Goal: Task Accomplishment & Management: Manage account settings

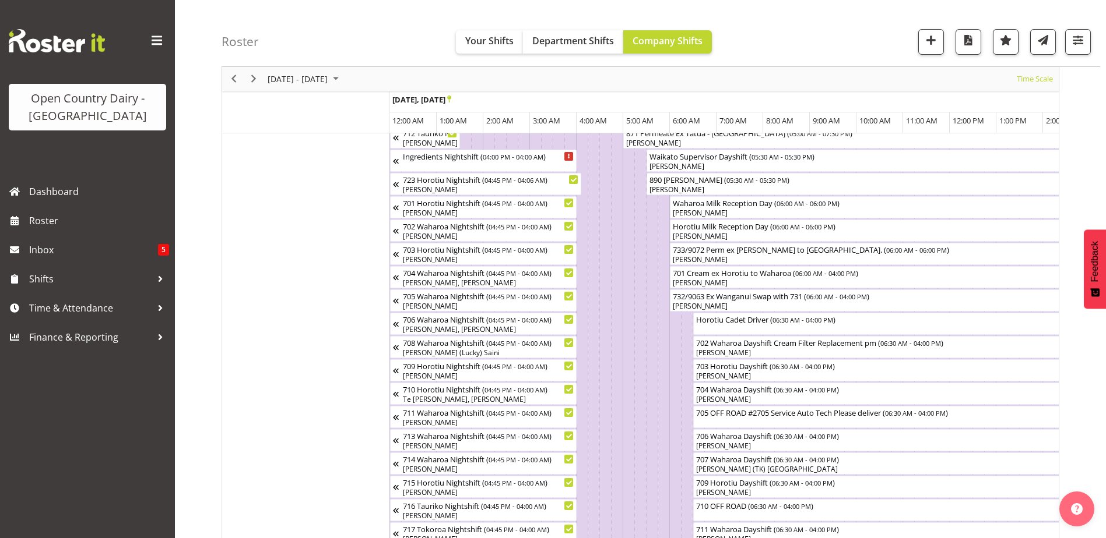
scroll to position [0, 2238]
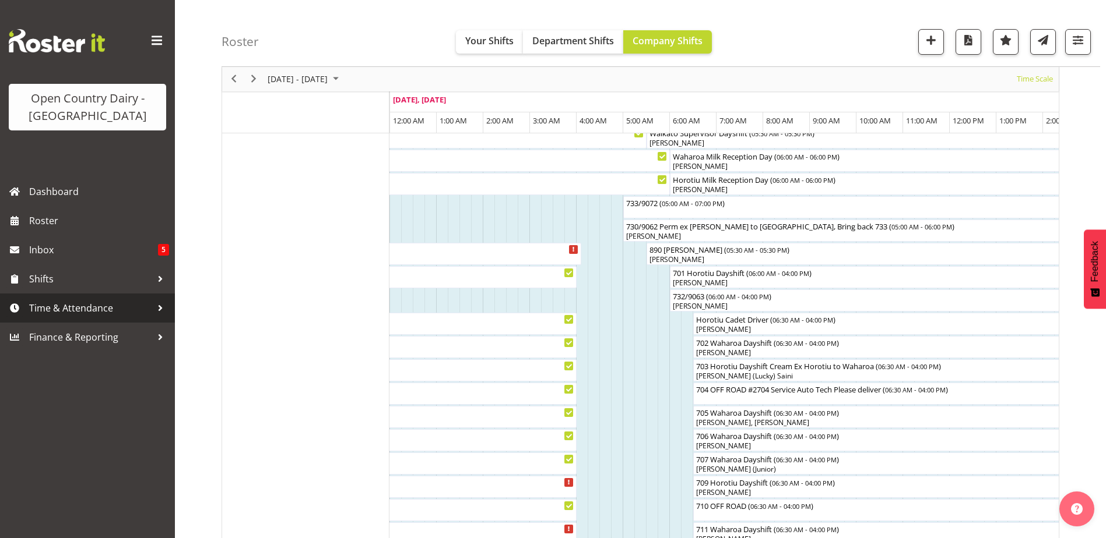
click at [55, 311] on span "Time & Attendance" at bounding box center [90, 308] width 122 height 17
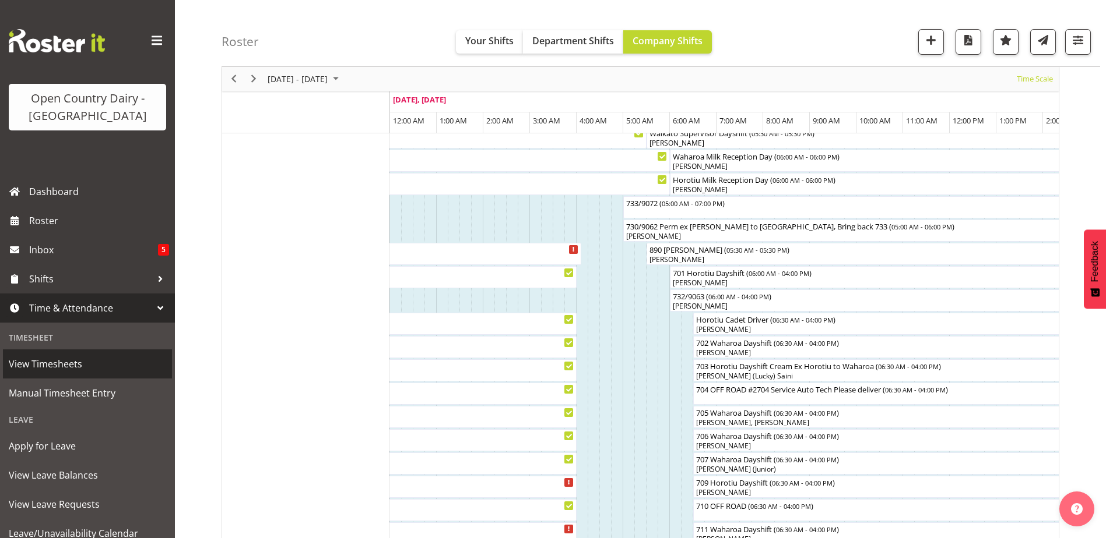
click at [64, 365] on span "View Timesheets" at bounding box center [87, 363] width 157 height 17
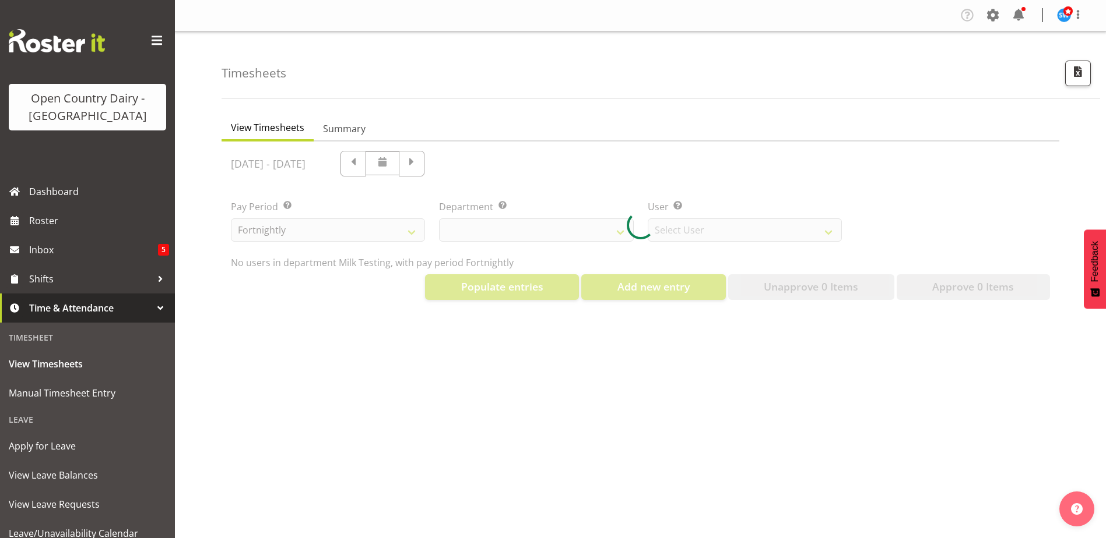
select select "733"
select select "7414"
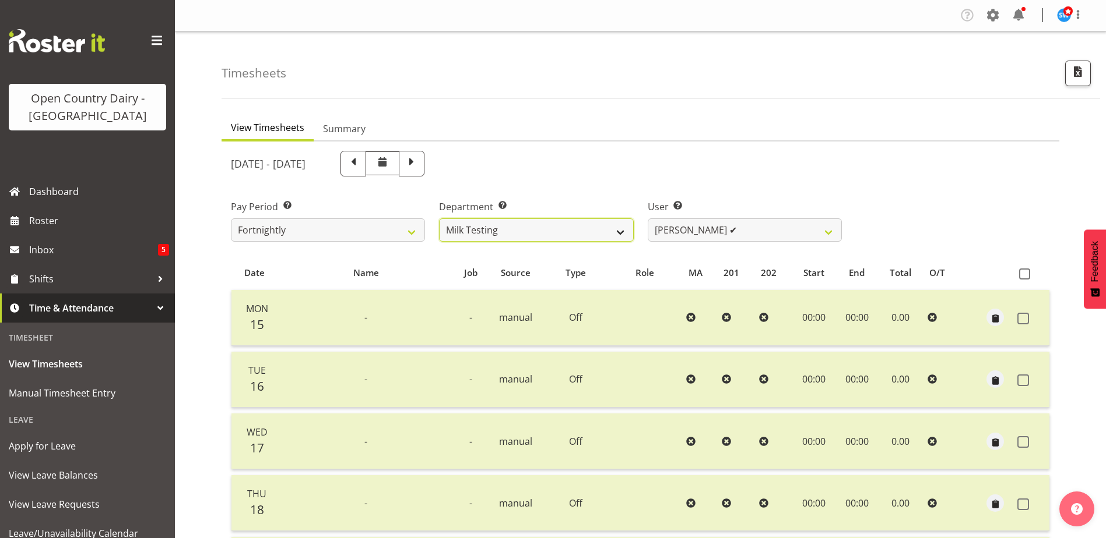
click at [619, 228] on select "701 702 703 704 705 706 707 708 709 710 711 712 713 714 715 716 717 718 719 720" at bounding box center [536, 230] width 194 height 23
select select "802"
click at [439, 219] on select "701 702 703 704 705 706 707 708 709 710 711 712 713 714 715 716 717 718 719 720" at bounding box center [536, 230] width 194 height 23
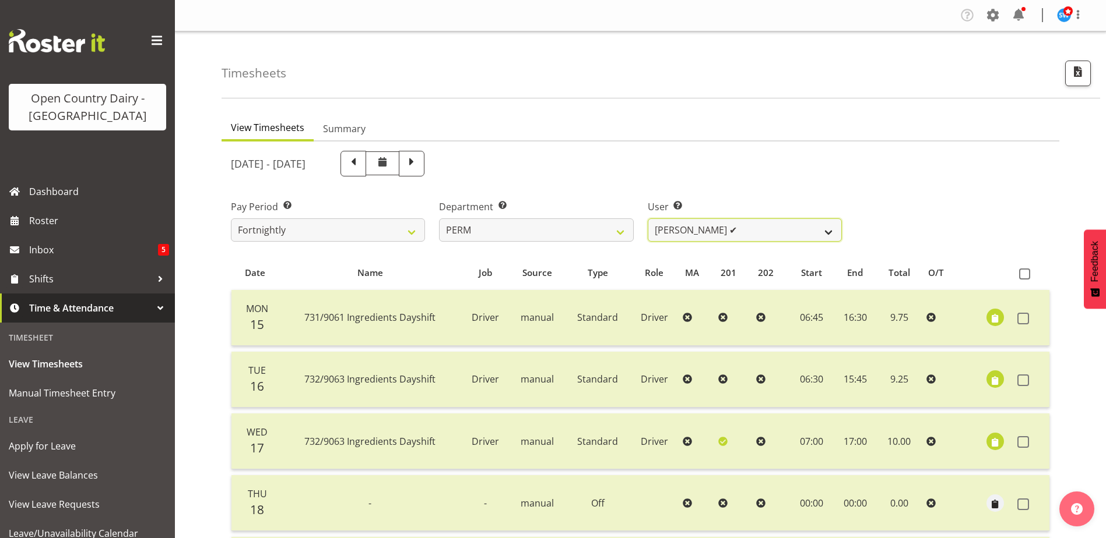
click at [832, 232] on select "[PERSON_NAME] ✔ [PERSON_NAME] ✔ [PERSON_NAME] ❌ [PERSON_NAME] ✔ [PERSON_NAME] ✔…" at bounding box center [744, 230] width 194 height 23
select select "8233"
click at [647, 219] on select "[PERSON_NAME] ✔ [PERSON_NAME] ✔ [PERSON_NAME] ❌ [PERSON_NAME] ✔ [PERSON_NAME] ✔…" at bounding box center [744, 230] width 194 height 23
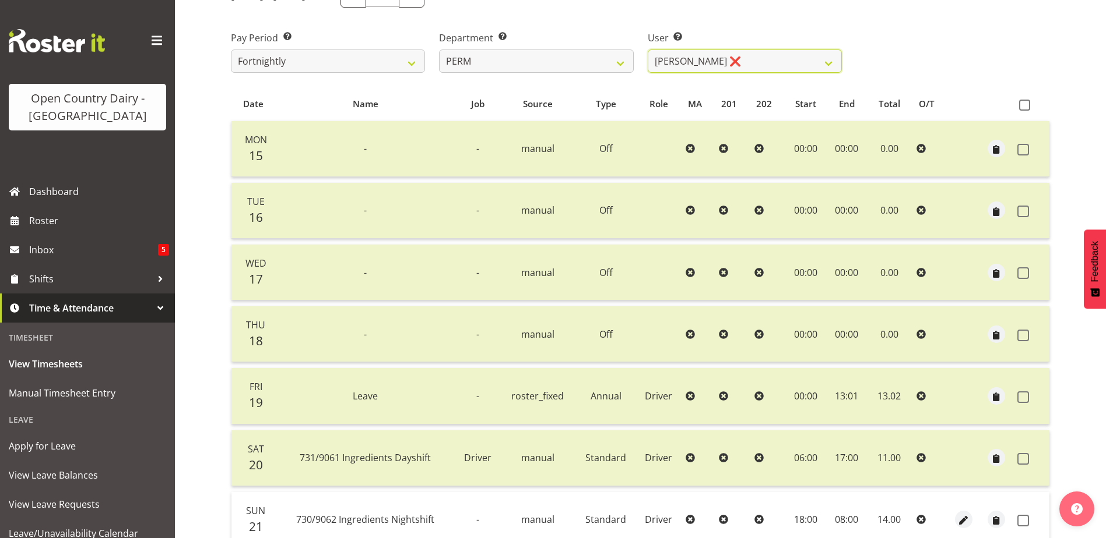
scroll to position [39, 0]
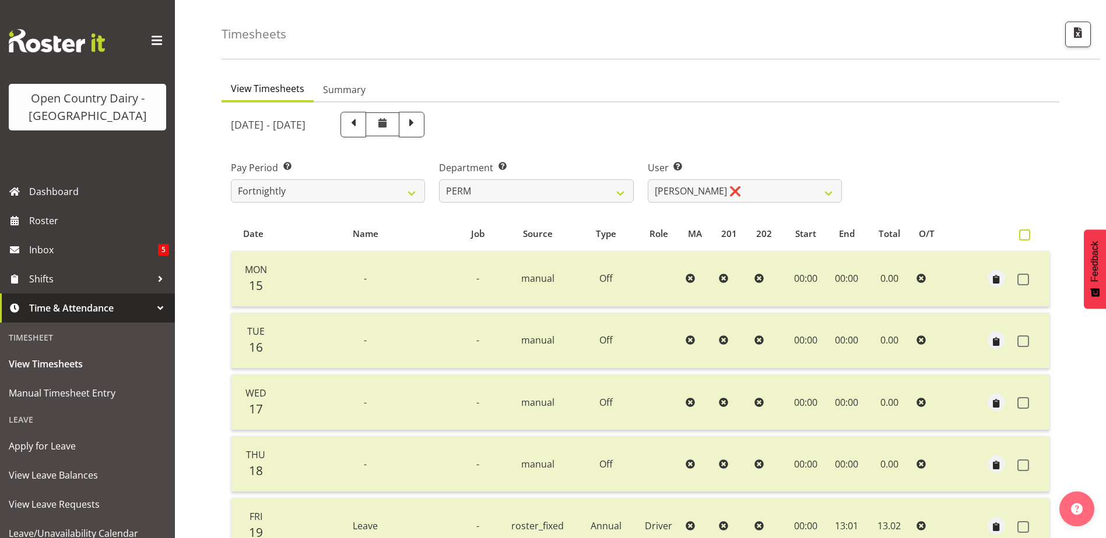
click at [1026, 234] on span at bounding box center [1024, 235] width 11 height 11
click at [1026, 234] on input "checkbox" at bounding box center [1023, 235] width 8 height 8
checkbox input "true"
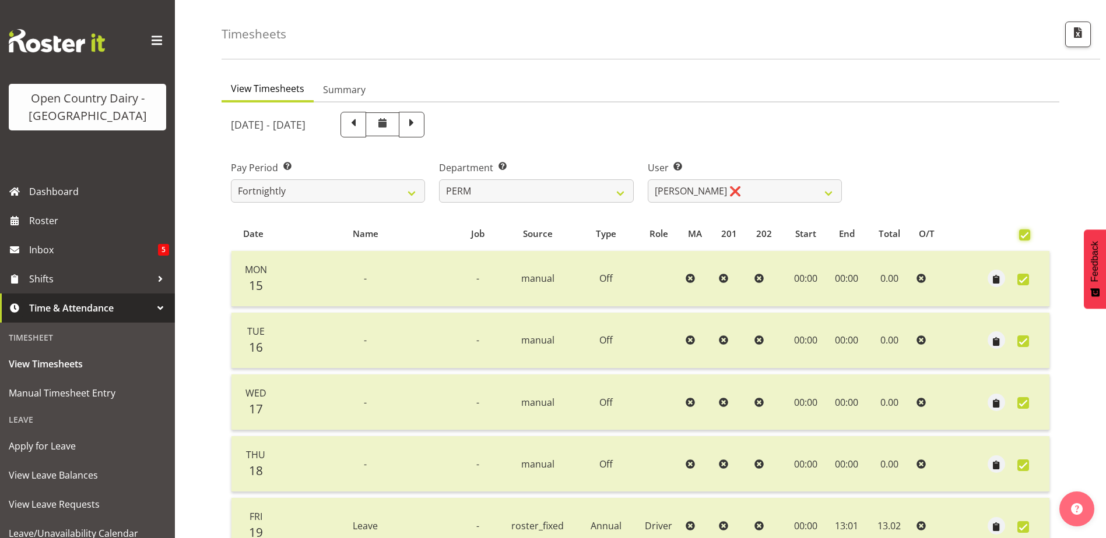
checkbox input "true"
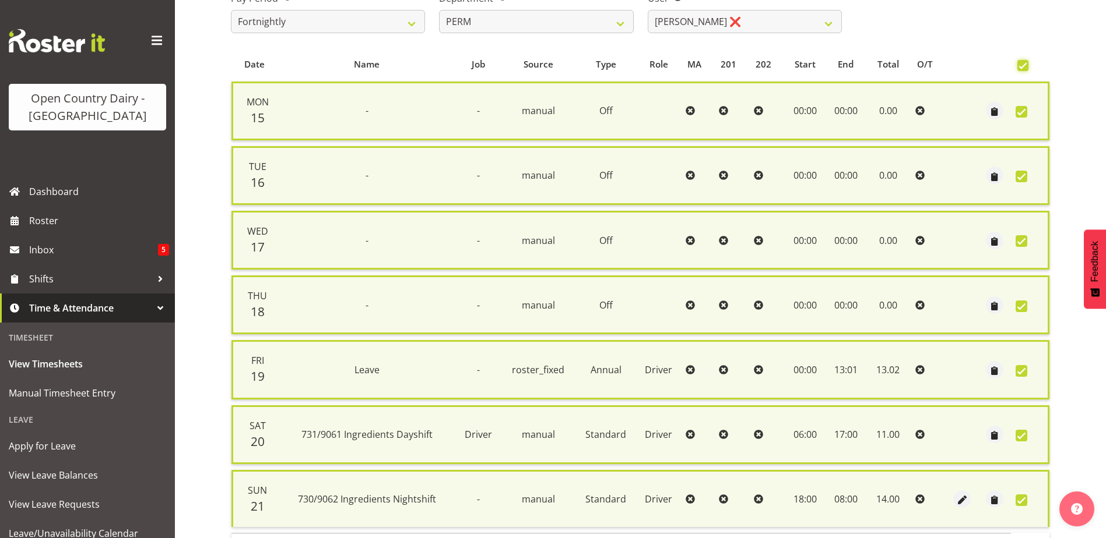
scroll to position [291, 0]
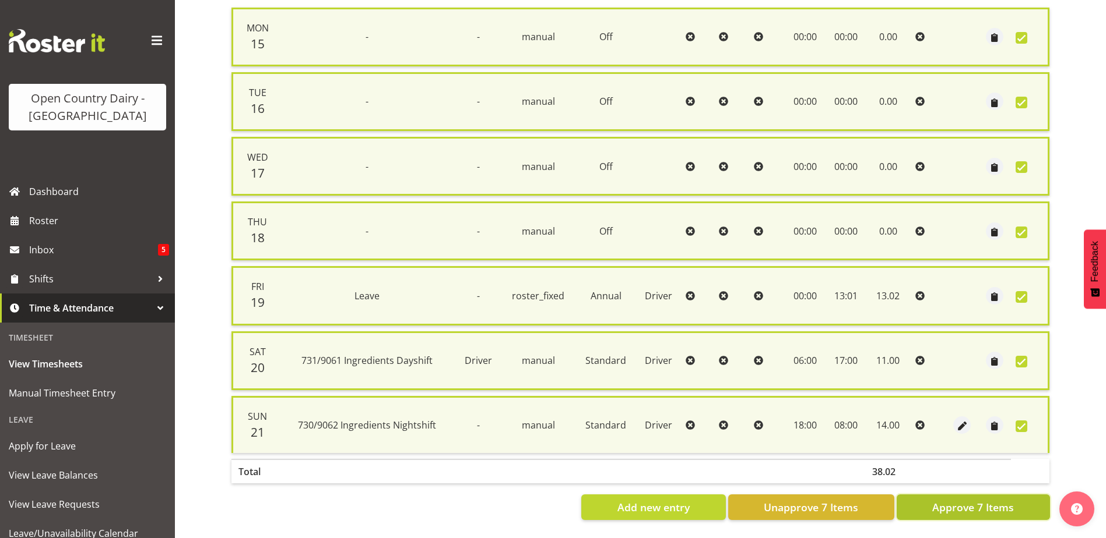
click at [967, 500] on span "Approve 7 Items" at bounding box center [973, 507] width 82 height 15
checkbox input "false"
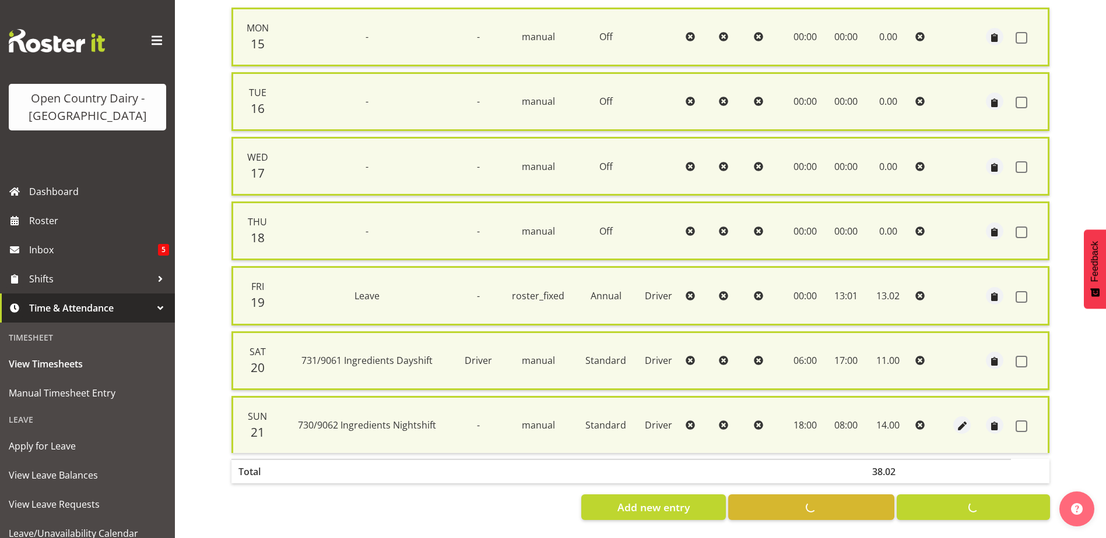
checkbox input "false"
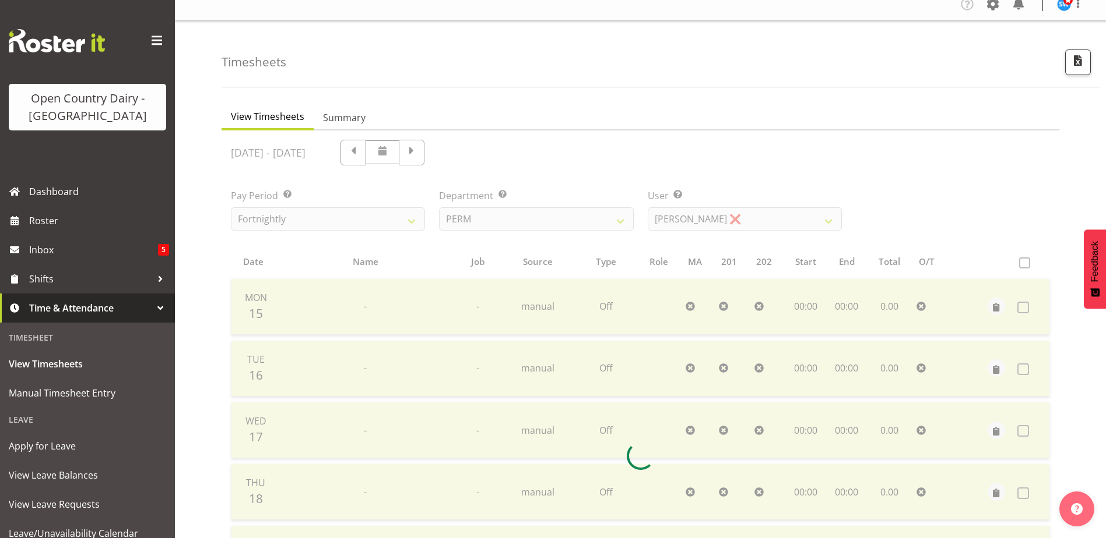
scroll to position [0, 0]
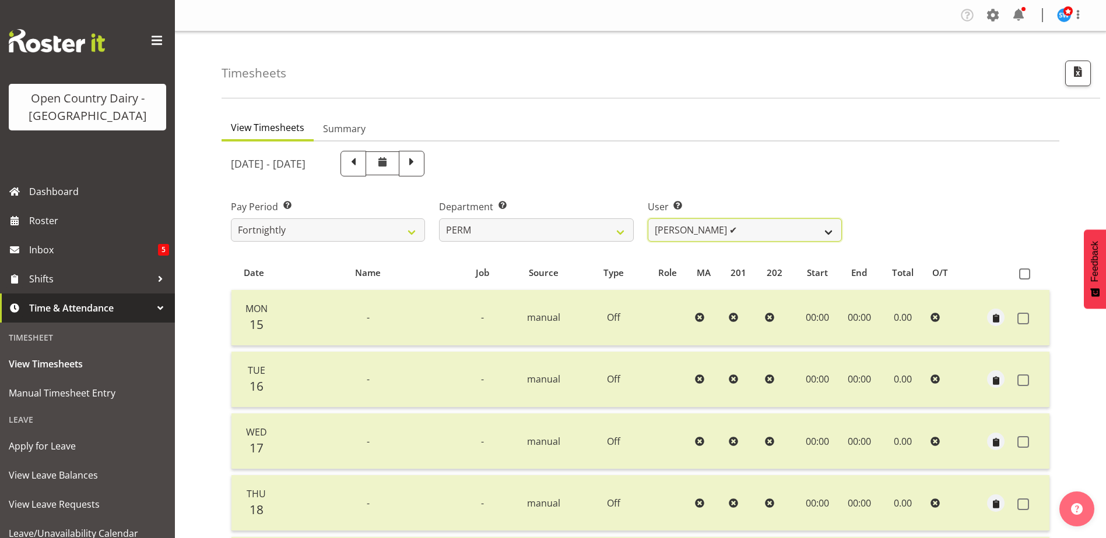
click at [830, 234] on select "[PERSON_NAME] ✔ [PERSON_NAME] ✔ [PERSON_NAME] ✔ [PERSON_NAME] ✔ [PERSON_NAME] ✔…" at bounding box center [744, 230] width 194 height 23
click at [832, 231] on select "[PERSON_NAME] ✔ [PERSON_NAME] ✔ [PERSON_NAME] ✔ [PERSON_NAME] ✔ [PERSON_NAME] ✔…" at bounding box center [744, 230] width 194 height 23
select select "9944"
click at [647, 219] on select "[PERSON_NAME] ✔ [PERSON_NAME] ✔ [PERSON_NAME] ✔ [PERSON_NAME] ✔ [PERSON_NAME] ✔…" at bounding box center [744, 230] width 194 height 23
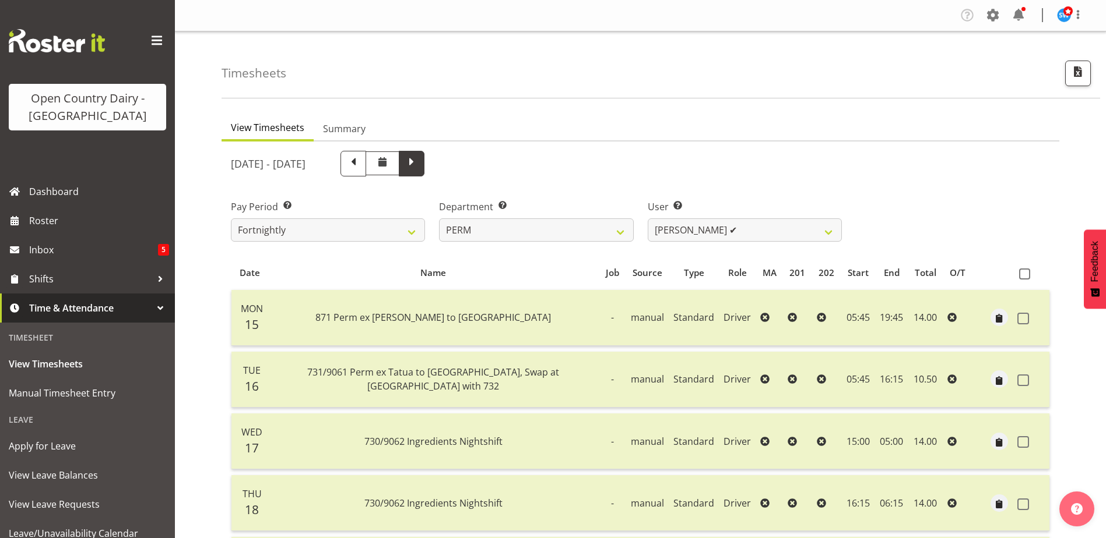
click at [419, 166] on span at bounding box center [411, 162] width 15 height 15
select select
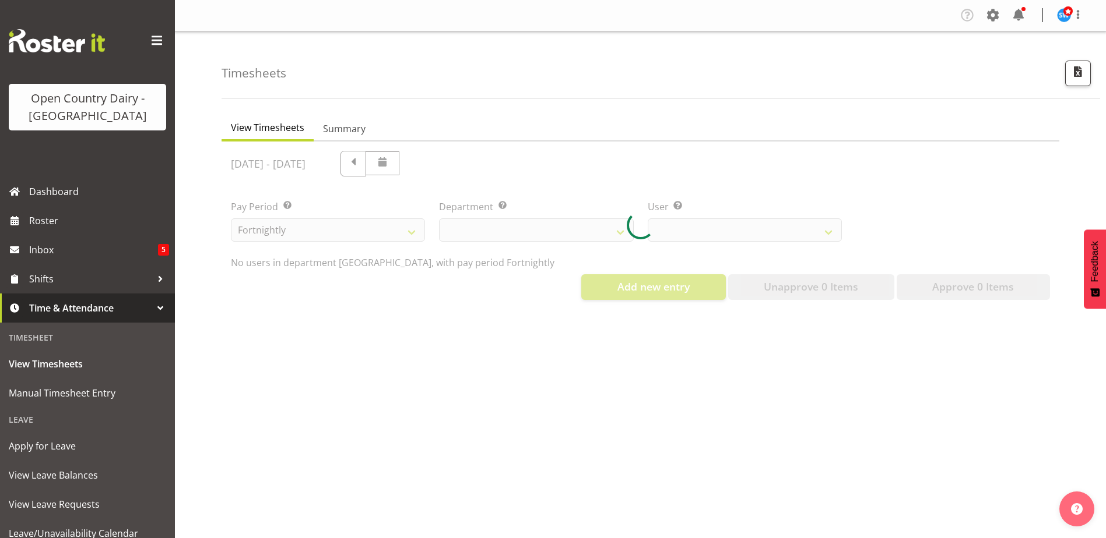
select select "802"
select select "9944"
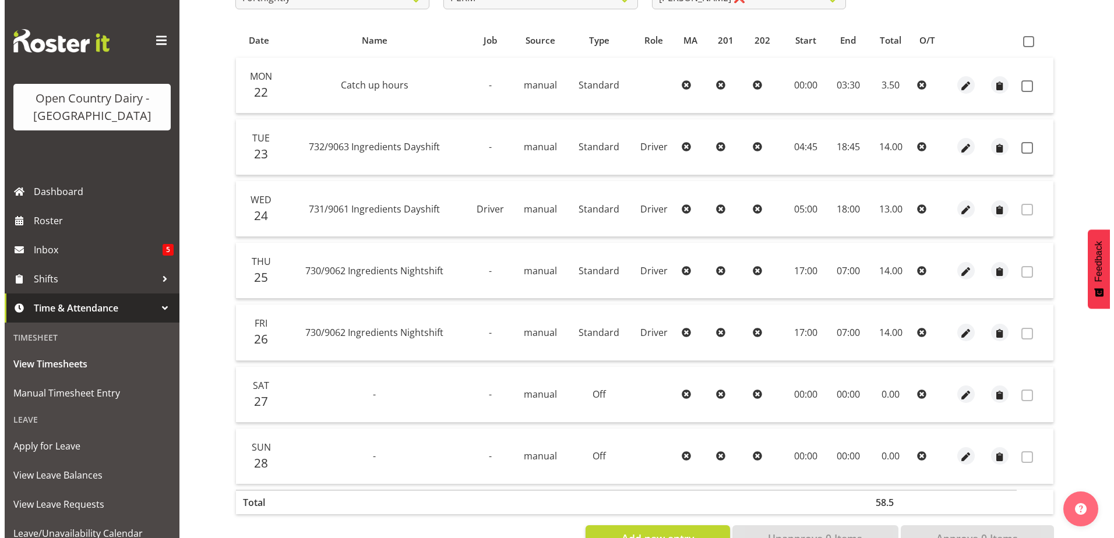
scroll to position [233, 0]
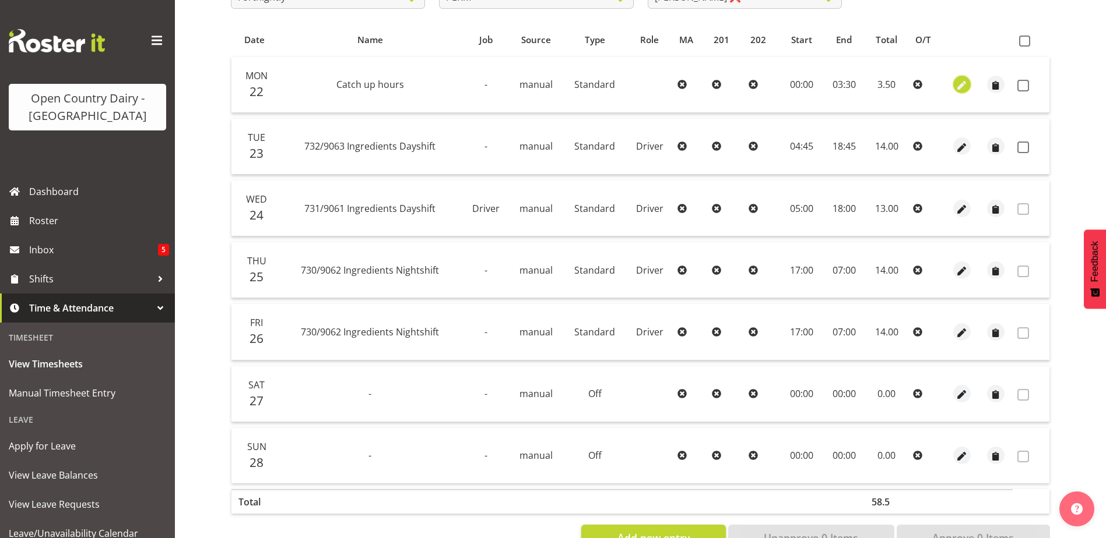
click at [960, 85] on span "button" at bounding box center [961, 85] width 13 height 13
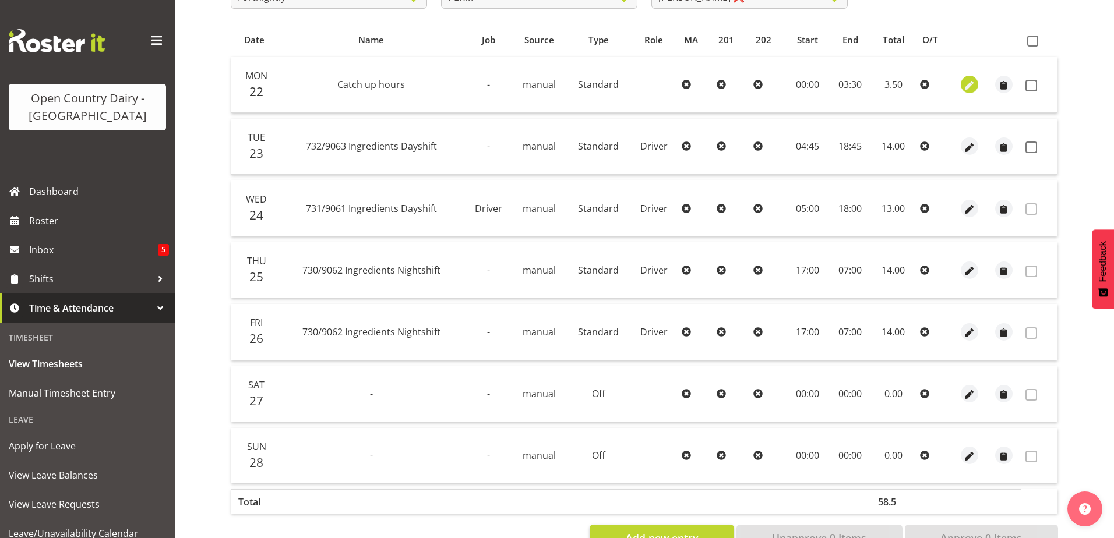
select select "Standard"
select select "8"
select select "2025"
select select "3"
select select "30"
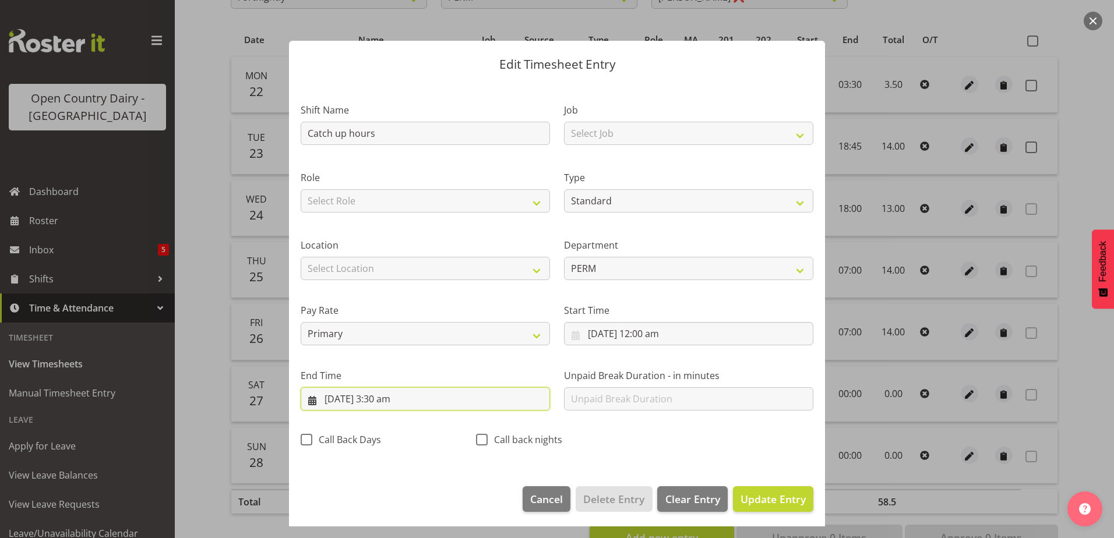
click at [395, 400] on input "[DATE] 3:30 am" at bounding box center [425, 399] width 249 height 23
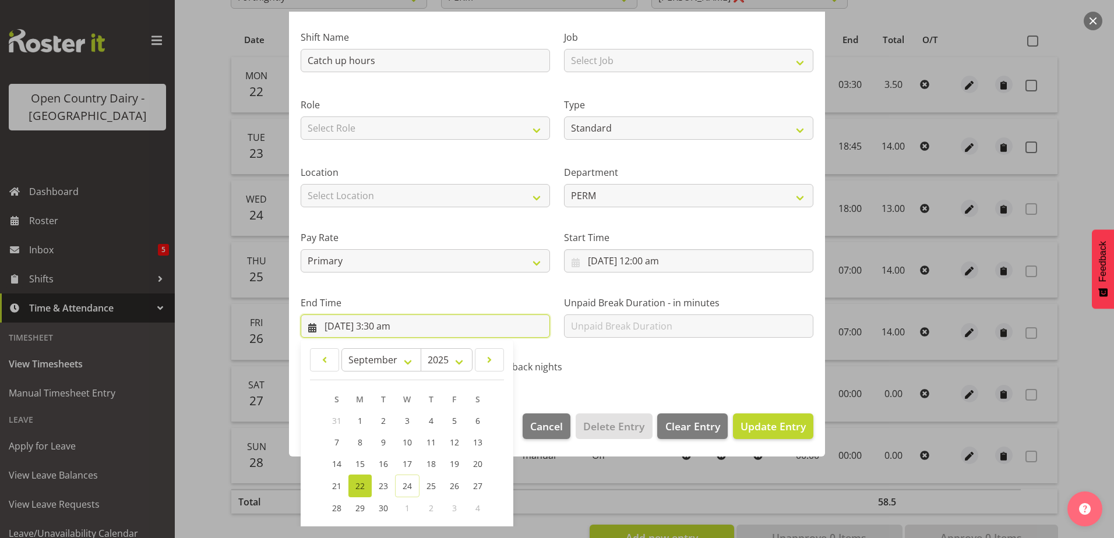
scroll to position [150, 0]
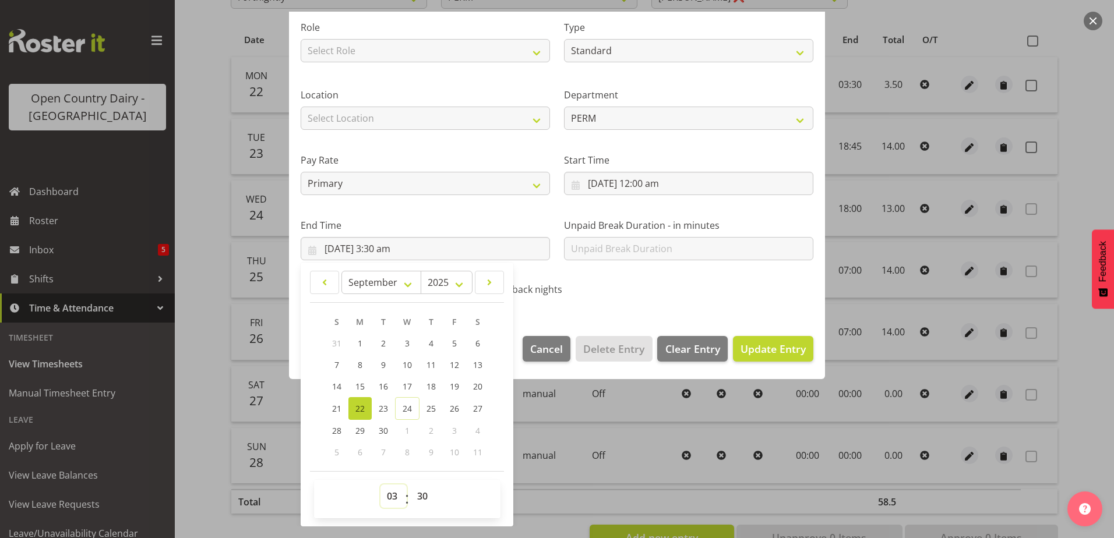
click at [393, 498] on select "00 01 02 03 04 05 06 07 08 09 10 11 12 13 14 15 16 17 18 19 20 21 22 23" at bounding box center [394, 496] width 26 height 23
select select "4"
click at [381, 485] on select "00 01 02 03 04 05 06 07 08 09 10 11 12 13 14 15 16 17 18 19 20 21 22 23" at bounding box center [394, 496] width 26 height 23
type input "[DATE] 4:30 am"
click at [424, 496] on select "00 01 02 03 04 05 06 07 08 09 10 11 12 13 14 15 16 17 18 19 20 21 22 23 24 25 2…" at bounding box center [424, 496] width 26 height 23
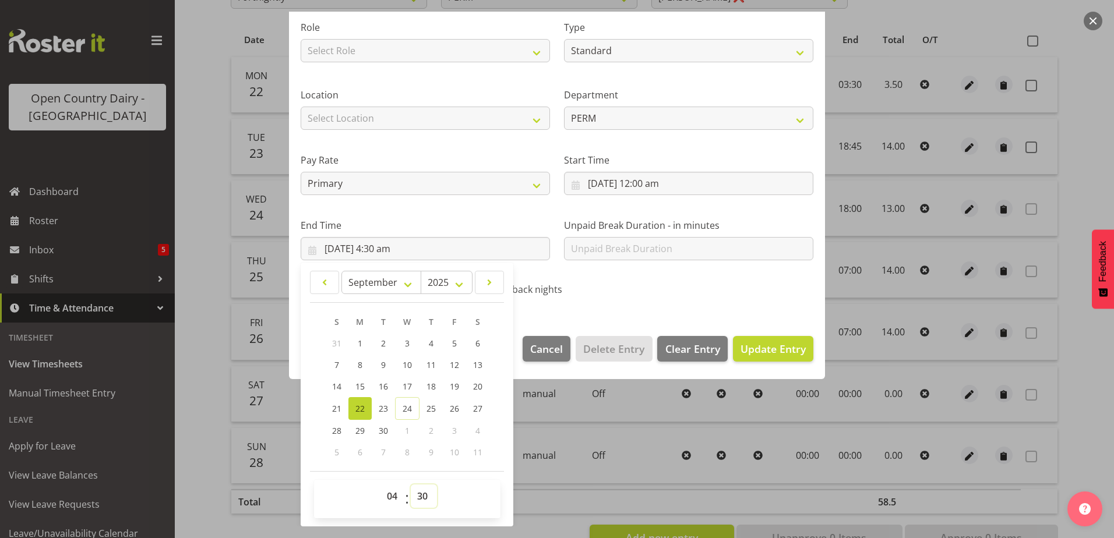
select select "0"
click at [411, 485] on select "00 01 02 03 04 05 06 07 08 09 10 11 12 13 14 15 16 17 18 19 20 21 22 23 24 25 2…" at bounding box center [424, 496] width 26 height 23
type input "[DATE] 4:00 am"
click at [750, 347] on span "Update Entry" at bounding box center [773, 349] width 65 height 14
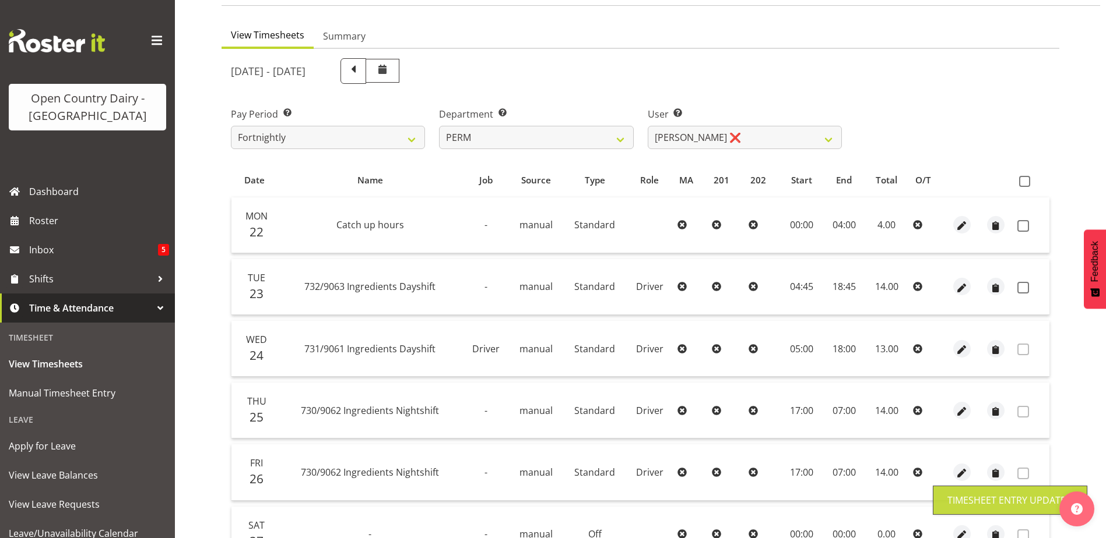
scroll to position [58, 0]
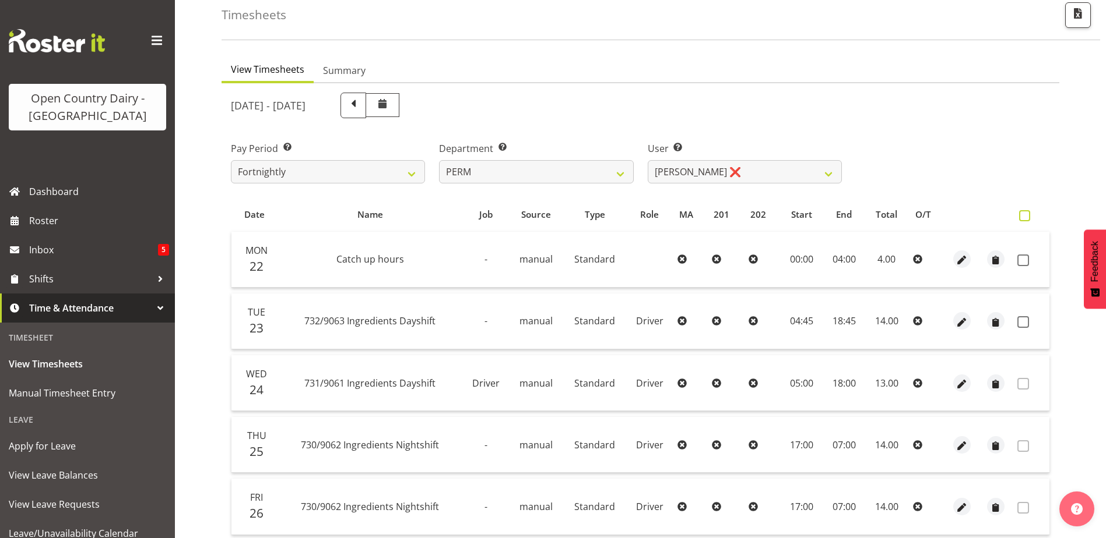
click at [1024, 217] on span at bounding box center [1024, 215] width 11 height 11
click at [1024, 217] on input "checkbox" at bounding box center [1023, 216] width 8 height 8
checkbox input "true"
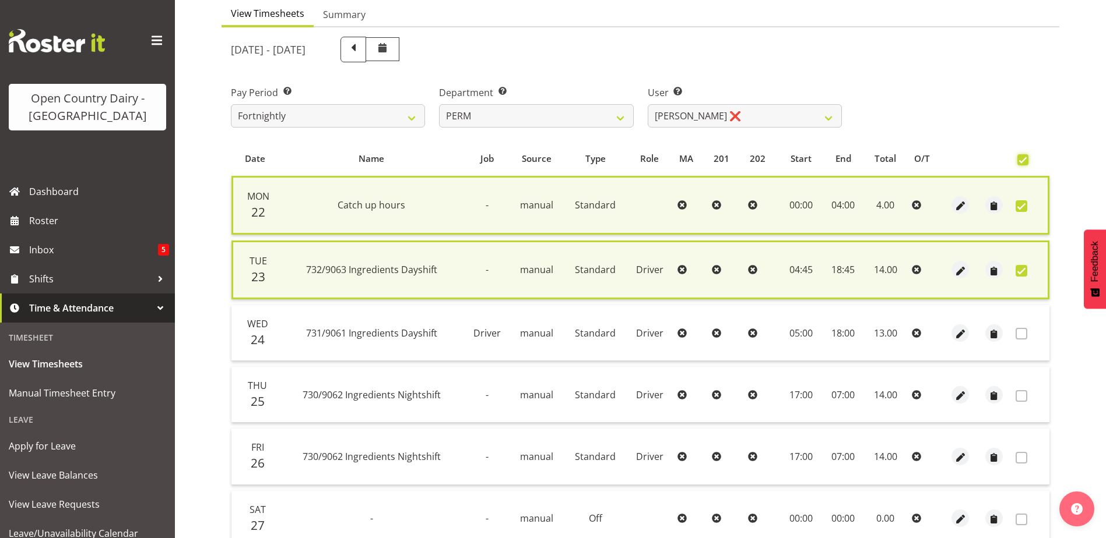
scroll to position [278, 0]
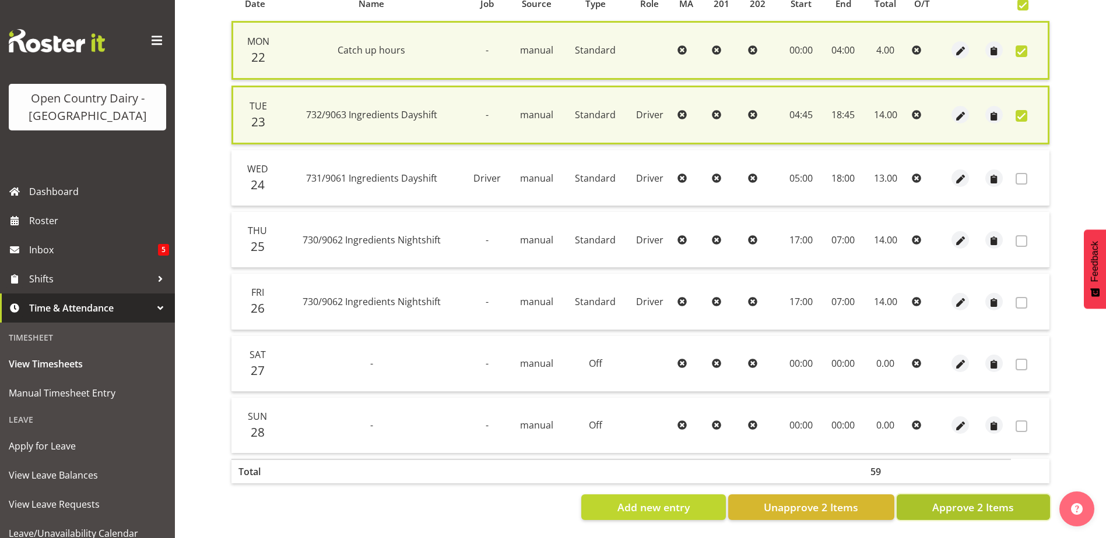
click at [979, 500] on span "Approve 2 Items" at bounding box center [973, 507] width 82 height 15
checkbox input "false"
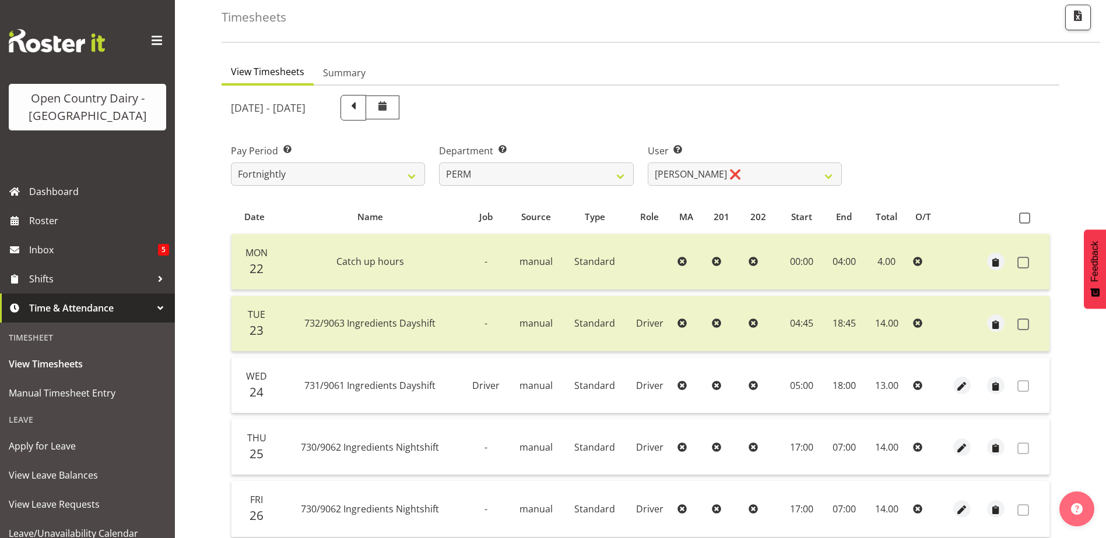
scroll to position [0, 0]
